Goal: Information Seeking & Learning: Compare options

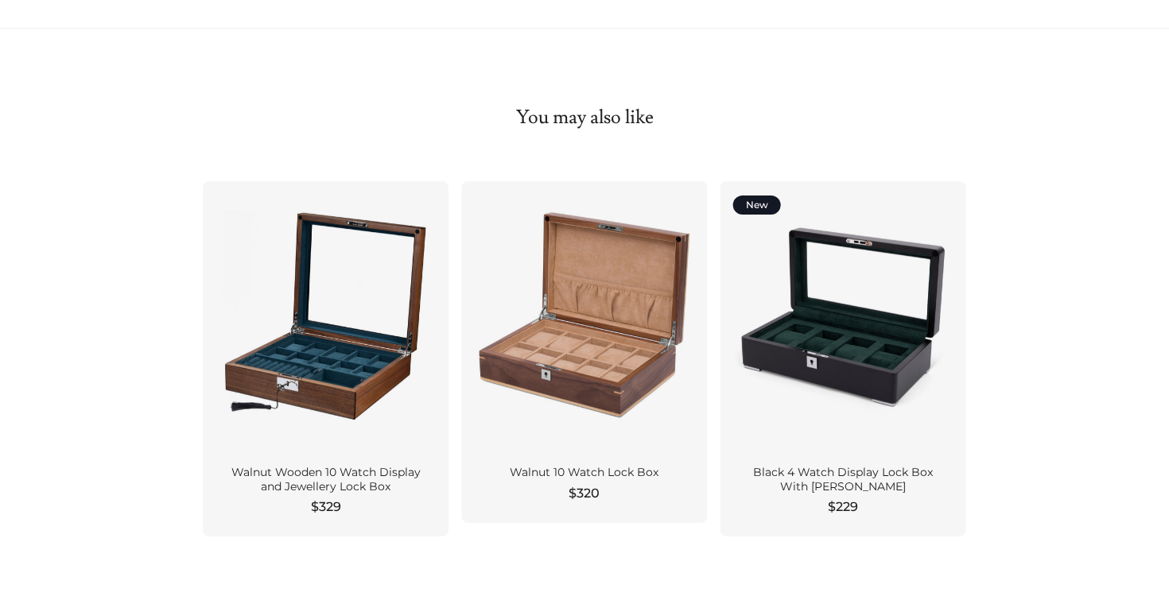
scroll to position [1498, 0]
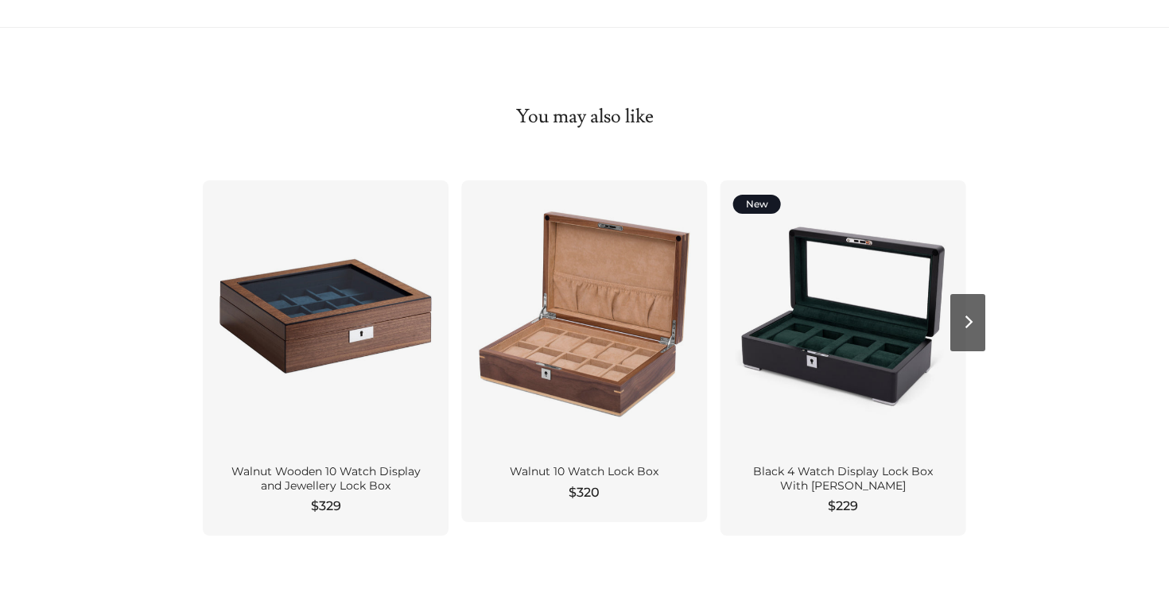
click at [322, 336] on div at bounding box center [326, 316] width 220 height 247
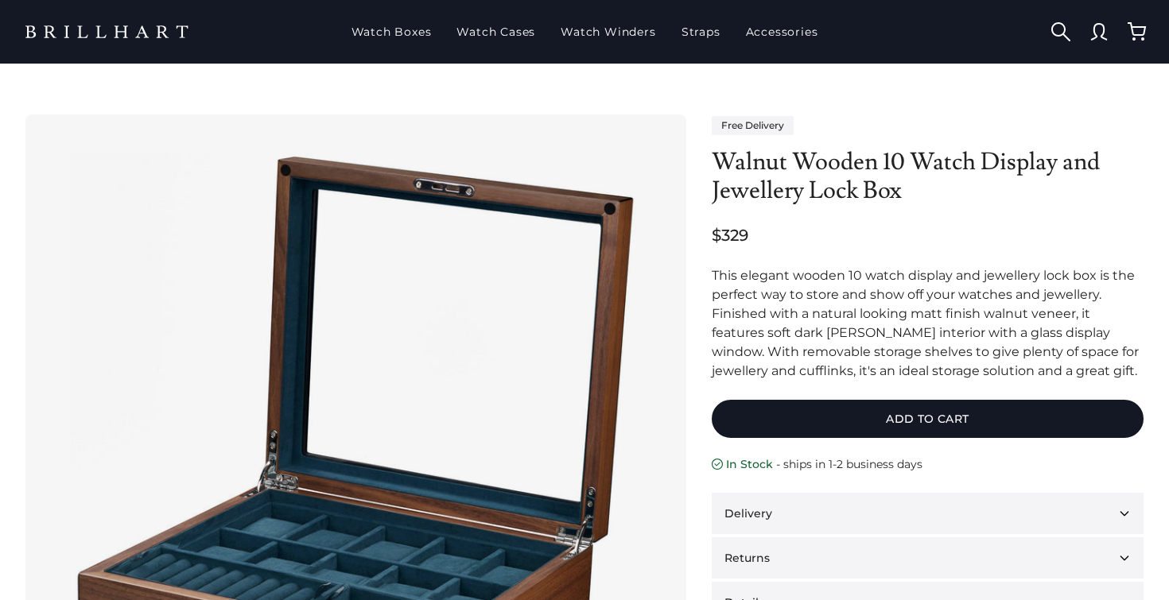
click at [768, 304] on div "This elegant wooden 10 watch display and jewellery lock box is the perfect way …" at bounding box center [928, 323] width 432 height 115
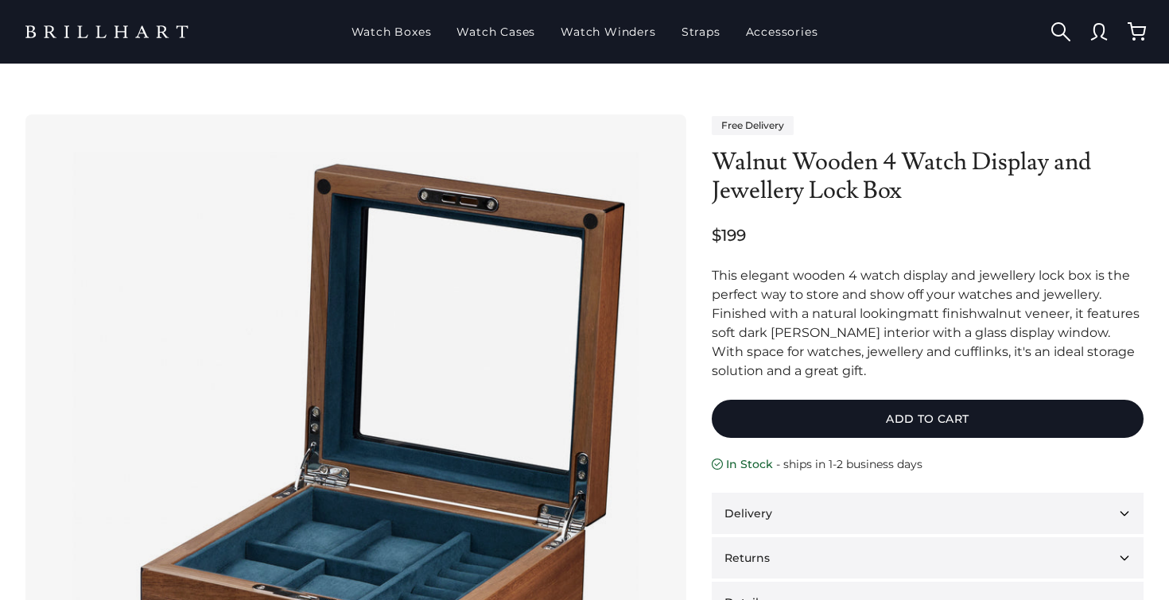
scroll to position [1498, 0]
